Goal: Find specific page/section: Find specific page/section

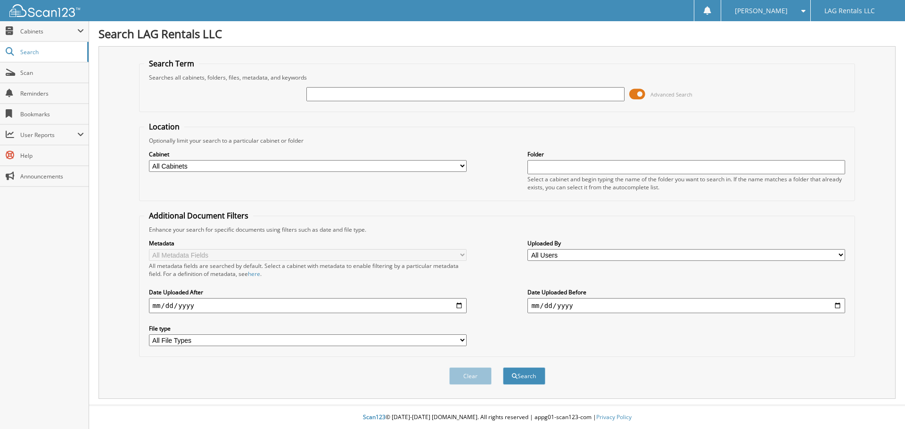
click at [345, 95] on input "text" at bounding box center [465, 94] width 318 height 14
type input "14820993"
click at [503, 367] on button "Search" at bounding box center [524, 375] width 42 height 17
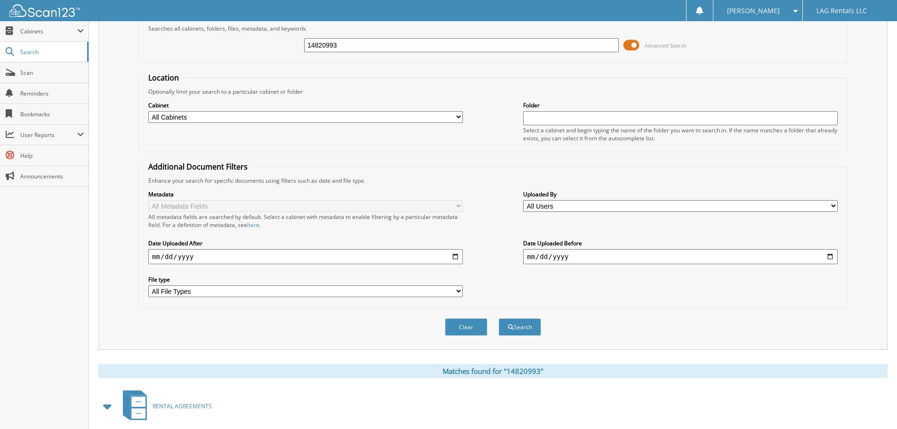
scroll to position [134, 0]
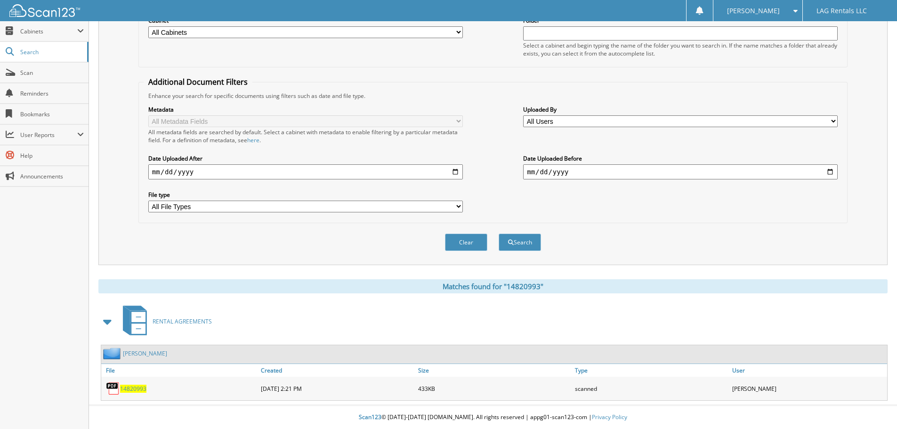
click at [135, 386] on span "14820993" at bounding box center [133, 389] width 26 height 8
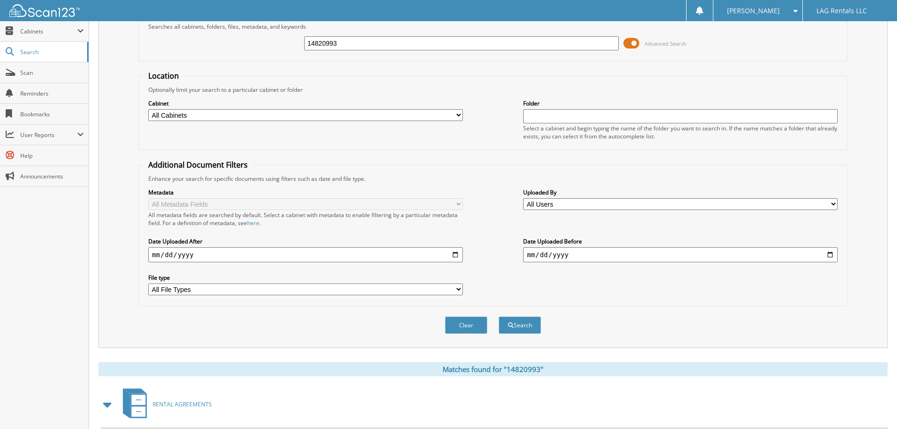
scroll to position [0, 0]
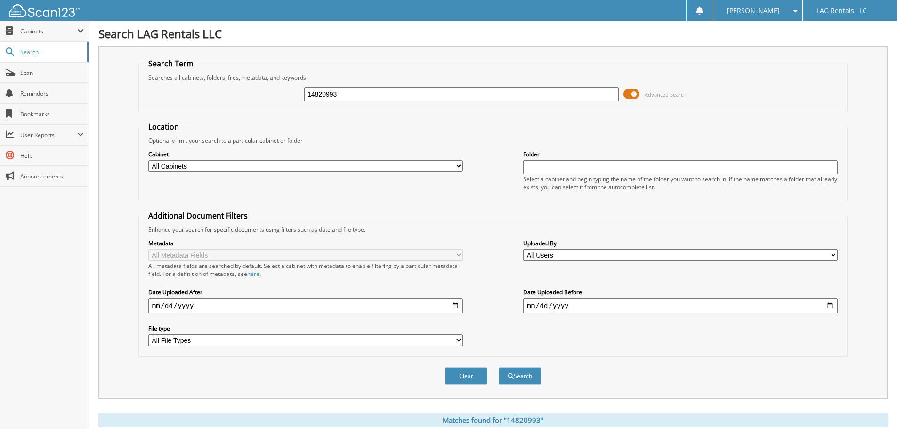
click at [370, 99] on input "14820993" at bounding box center [461, 94] width 315 height 14
drag, startPoint x: 370, startPoint y: 99, endPoint x: 307, endPoint y: 84, distance: 64.8
click at [307, 84] on div "14820993 Advanced Search" at bounding box center [493, 94] width 699 height 25
type input "14820993"
click at [499, 367] on button "Search" at bounding box center [520, 375] width 42 height 17
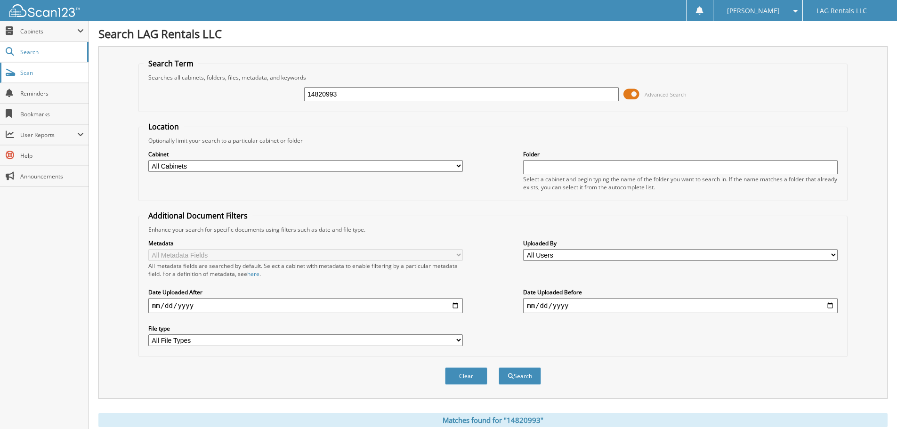
click at [59, 71] on span "Scan" at bounding box center [52, 73] width 64 height 8
